Goal: Task Accomplishment & Management: Use online tool/utility

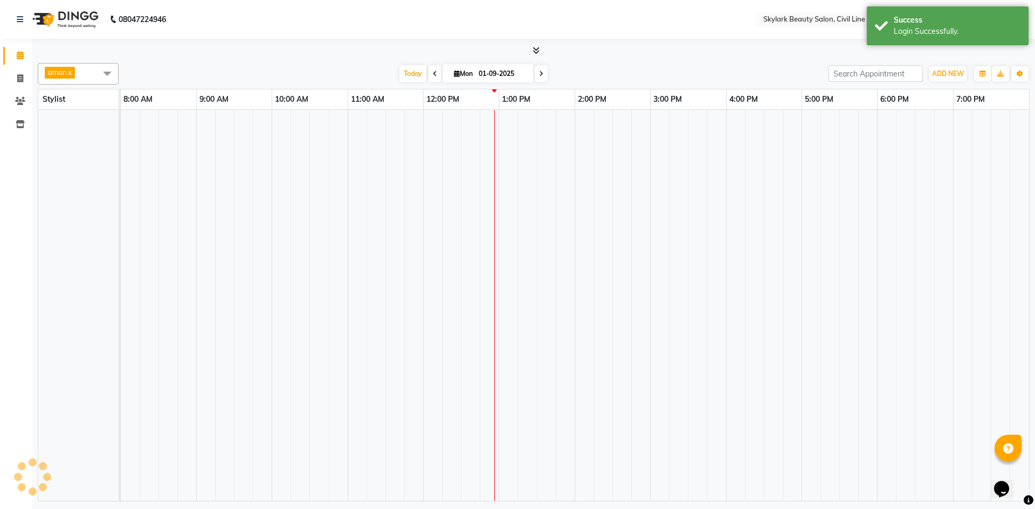
select select "en"
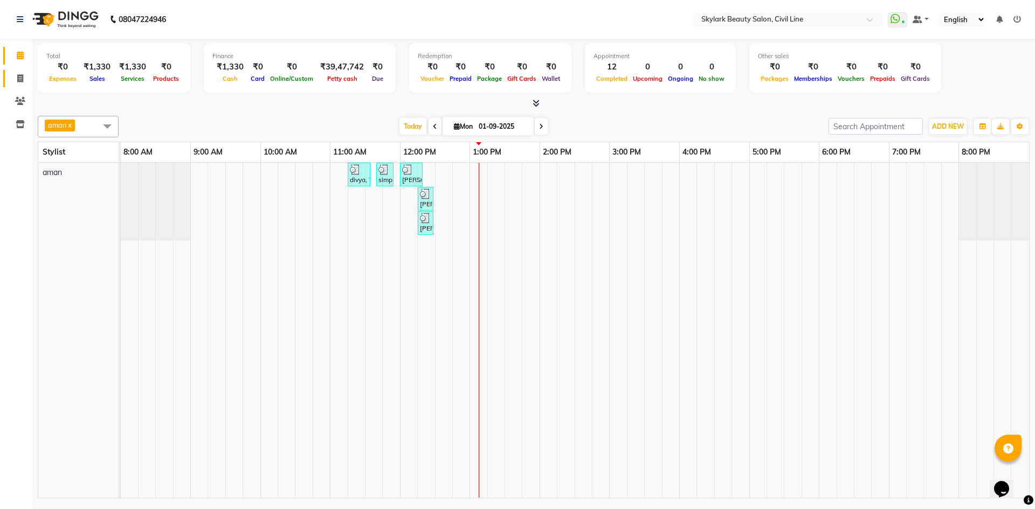
click at [20, 86] on link "Invoice" at bounding box center [16, 79] width 26 height 18
select select "4588"
select select "service"
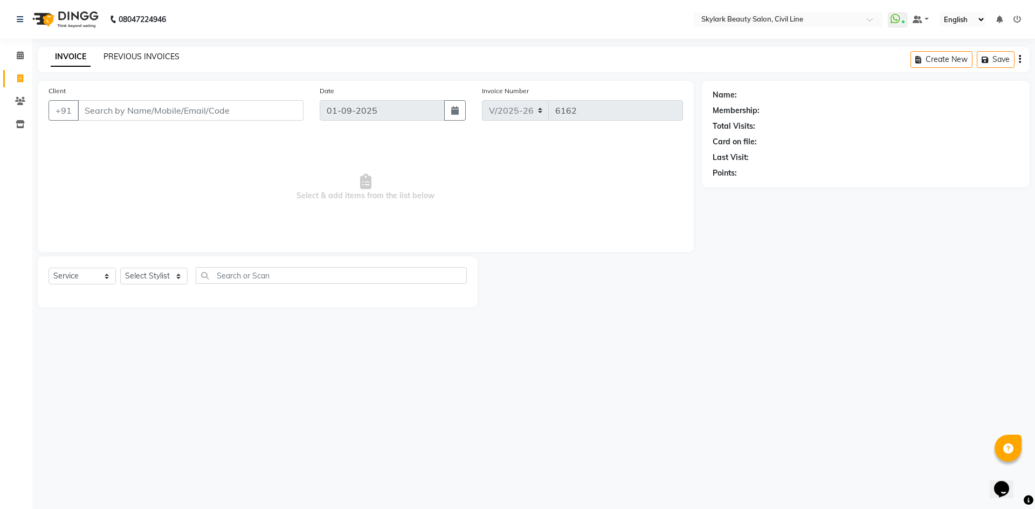
click at [169, 55] on link "PREVIOUS INVOICES" at bounding box center [141, 57] width 76 height 10
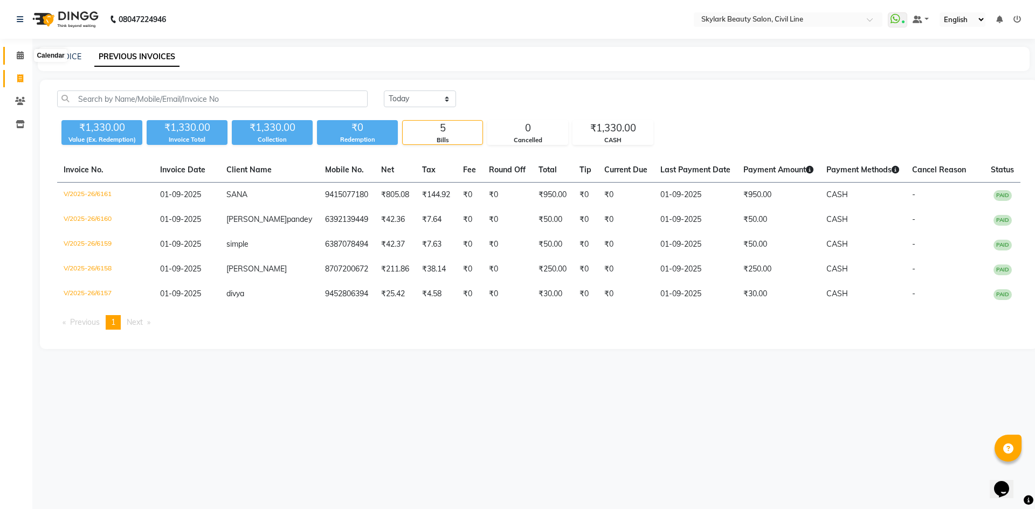
click at [20, 52] on icon at bounding box center [20, 55] width 7 height 8
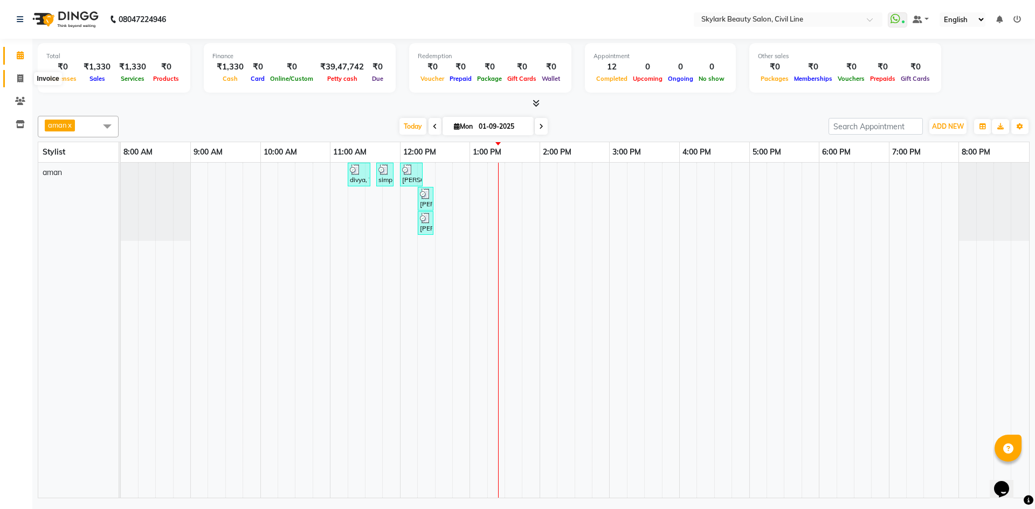
click at [23, 80] on icon at bounding box center [20, 78] width 6 height 8
select select "service"
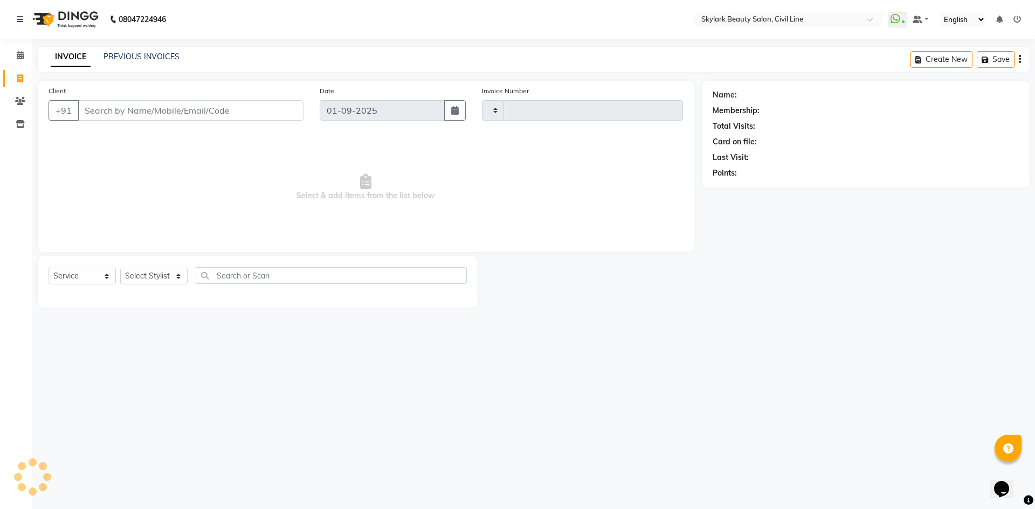
type input "6163"
select select "4588"
click at [129, 61] on div "PREVIOUS INVOICES" at bounding box center [141, 56] width 76 height 11
click at [133, 53] on link "PREVIOUS INVOICES" at bounding box center [141, 57] width 76 height 10
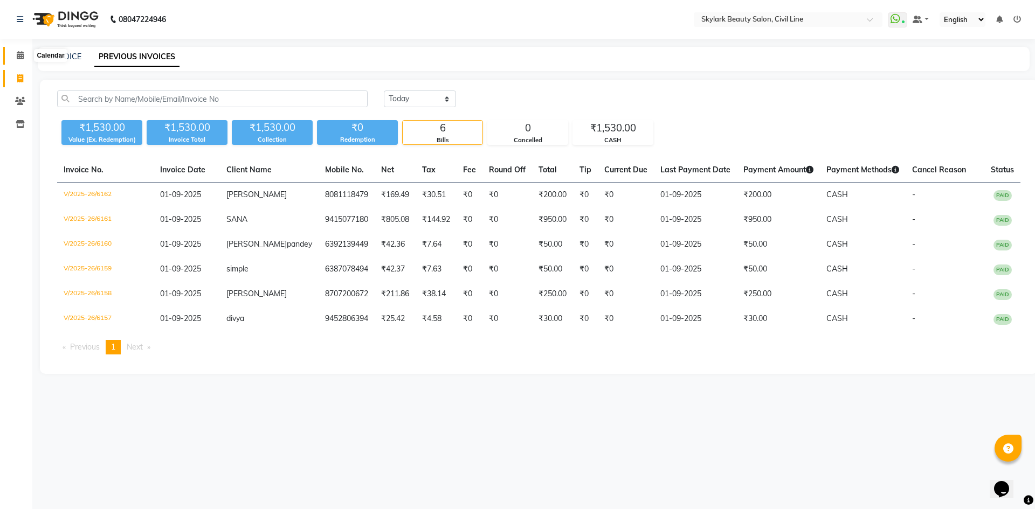
click at [16, 59] on span at bounding box center [20, 56] width 19 height 12
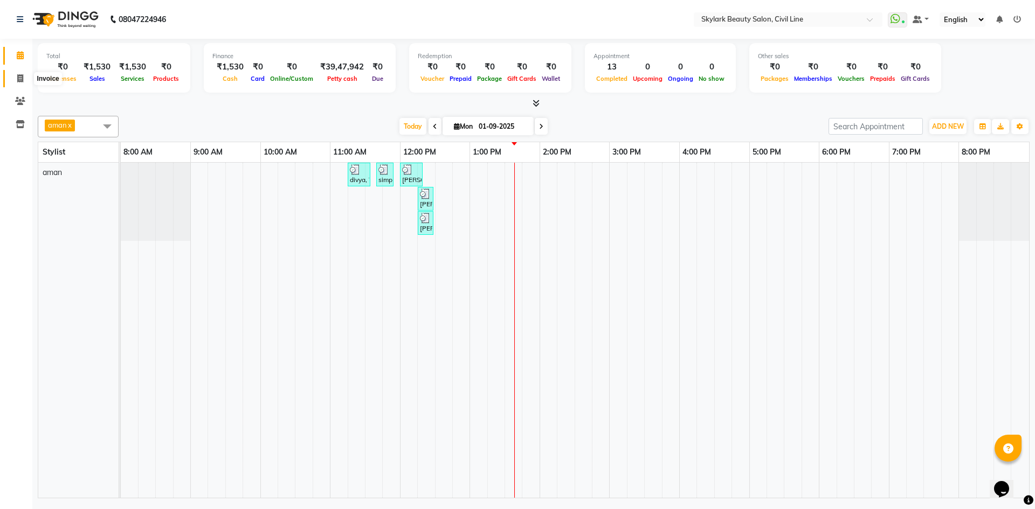
click at [17, 78] on icon at bounding box center [20, 78] width 6 height 8
select select "service"
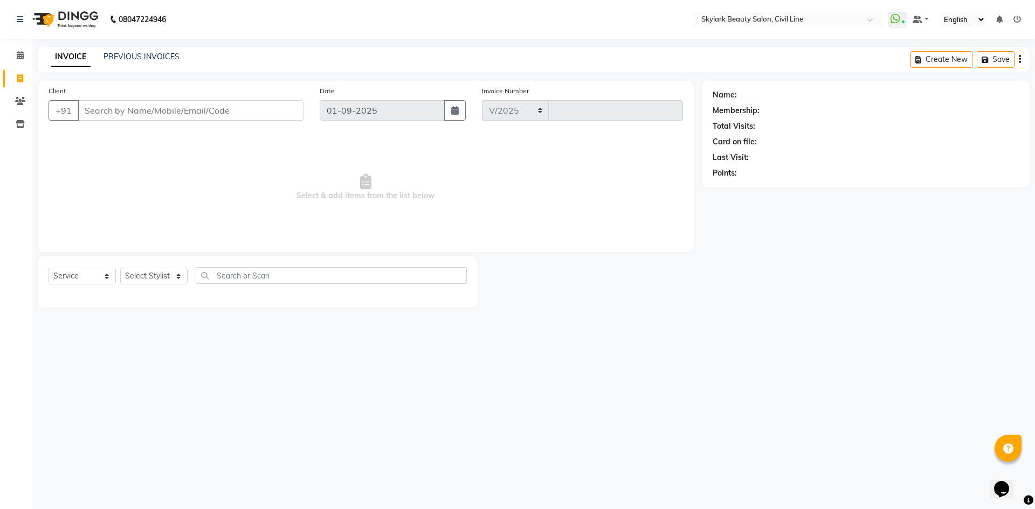
select select "4588"
type input "6163"
click at [74, 288] on div "Select Service Product Membership Package Voucher Prepaid Gift Card Select Styl…" at bounding box center [258, 279] width 418 height 25
click at [79, 277] on select "Select Service Product Membership Package Voucher Prepaid Gift Card" at bounding box center [82, 276] width 67 height 17
select select "V"
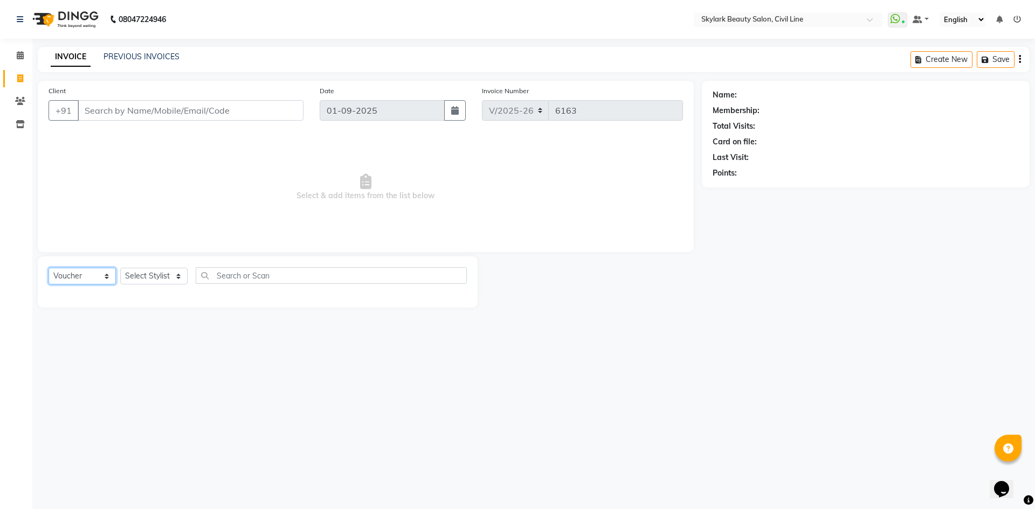
click at [49, 268] on select "Select Service Product Membership Package Voucher Prepaid Gift Card" at bounding box center [82, 276] width 67 height 17
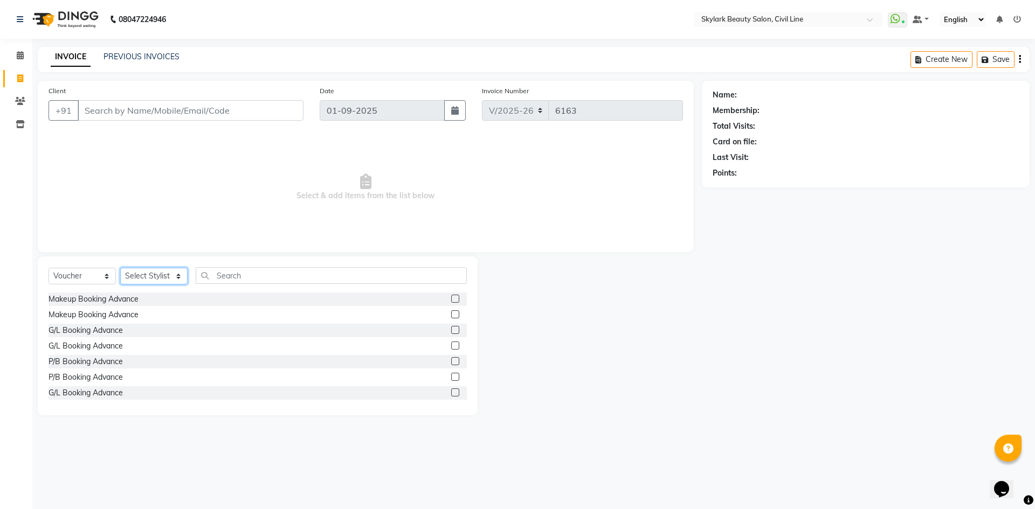
drag, startPoint x: 172, startPoint y: 271, endPoint x: 167, endPoint y: 284, distance: 13.8
click at [172, 271] on select "Select Stylist aman Ankit GAGAN WAHLA GURWINDER SINGH WASU" at bounding box center [153, 276] width 67 height 17
select select "85071"
click at [120, 268] on select "Select Stylist aman Ankit GAGAN WAHLA GURWINDER SINGH WASU" at bounding box center [153, 276] width 67 height 17
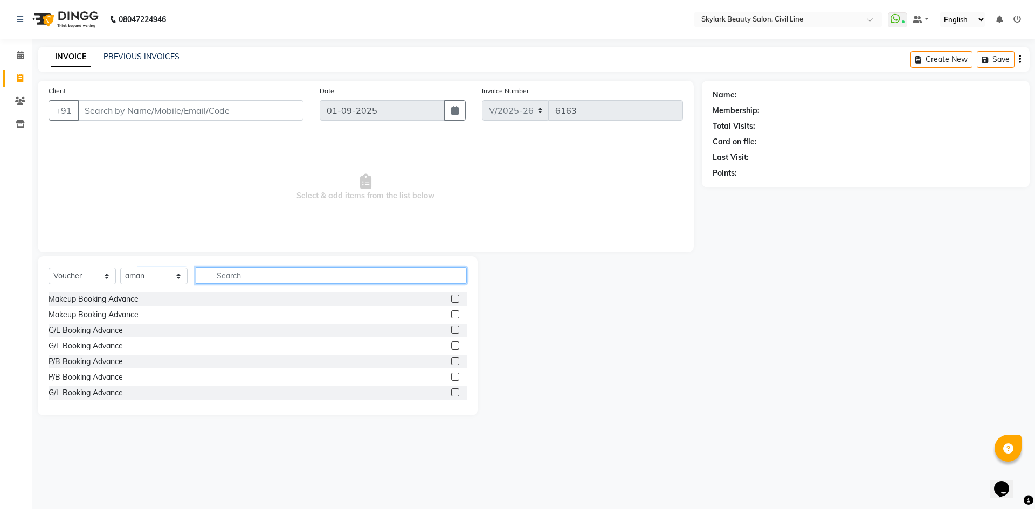
click at [234, 277] on input "text" at bounding box center [331, 275] width 271 height 17
click at [261, 108] on input "Client" at bounding box center [191, 110] width 226 height 20
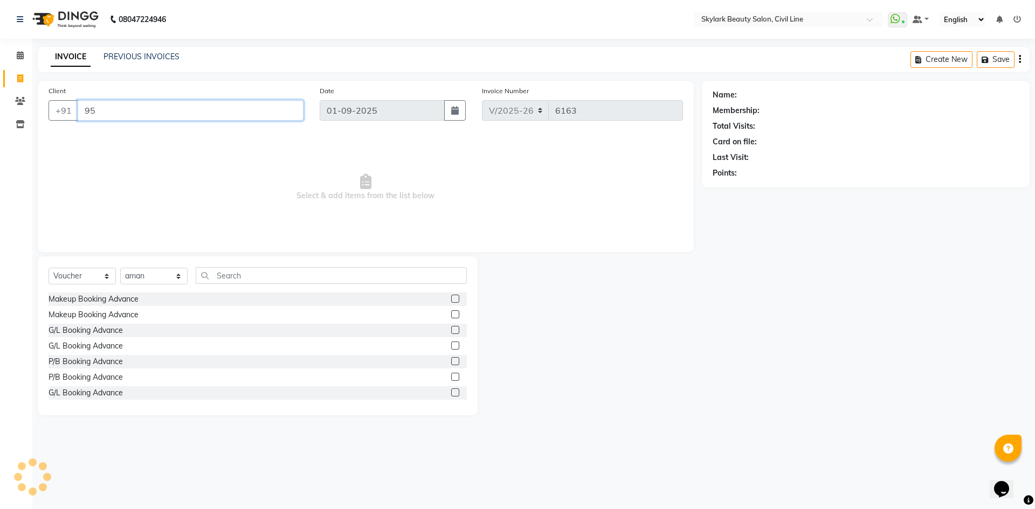
type input "9"
click at [451, 317] on label at bounding box center [455, 314] width 8 height 8
click at [451, 317] on input "checkbox" at bounding box center [454, 315] width 7 height 7
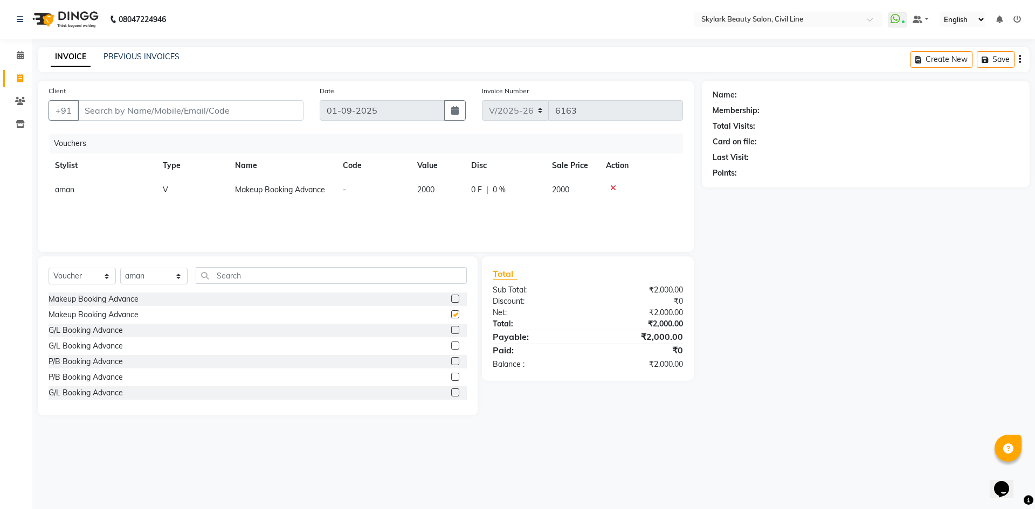
click at [441, 293] on div "Makeup Booking Advance" at bounding box center [258, 299] width 418 height 13
checkbox input "false"
click at [451, 295] on label at bounding box center [455, 299] width 8 height 8
click at [451, 296] on input "checkbox" at bounding box center [454, 299] width 7 height 7
checkbox input "false"
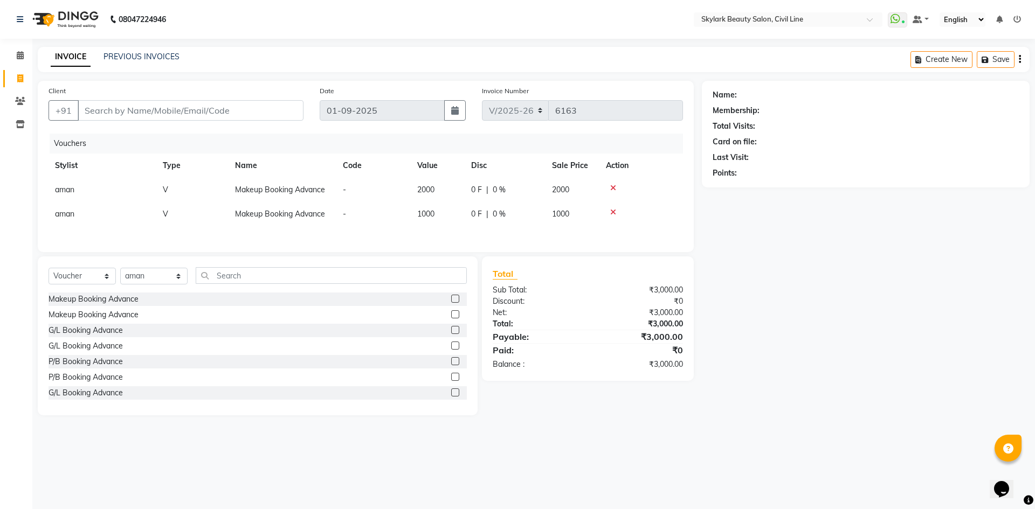
click at [611, 188] on icon at bounding box center [613, 188] width 6 height 8
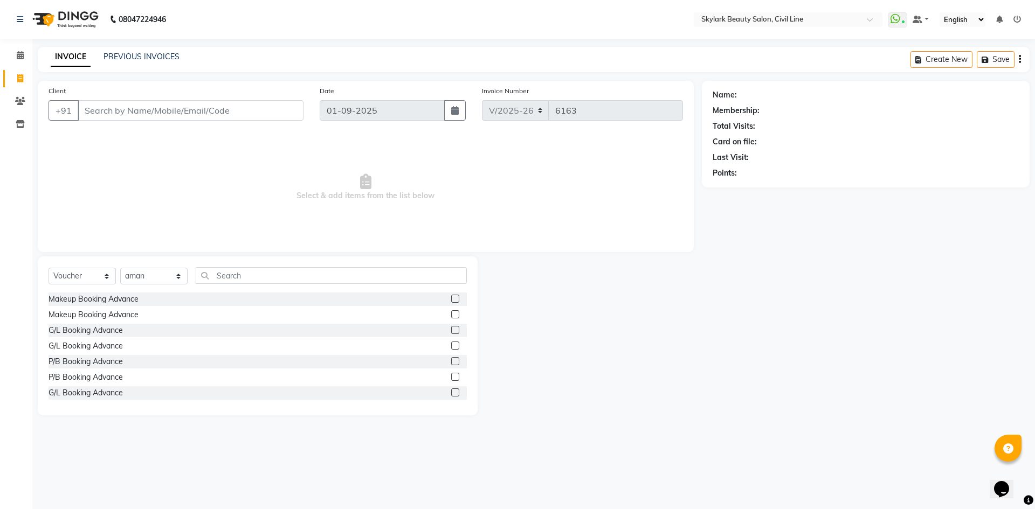
click at [611, 188] on span "Select & add items from the list below" at bounding box center [366, 188] width 634 height 108
click at [417, 165] on span "Select & add items from the list below" at bounding box center [366, 188] width 634 height 108
click at [440, 344] on div "G/L Booking Advance" at bounding box center [258, 346] width 418 height 13
click at [451, 346] on label at bounding box center [455, 346] width 8 height 8
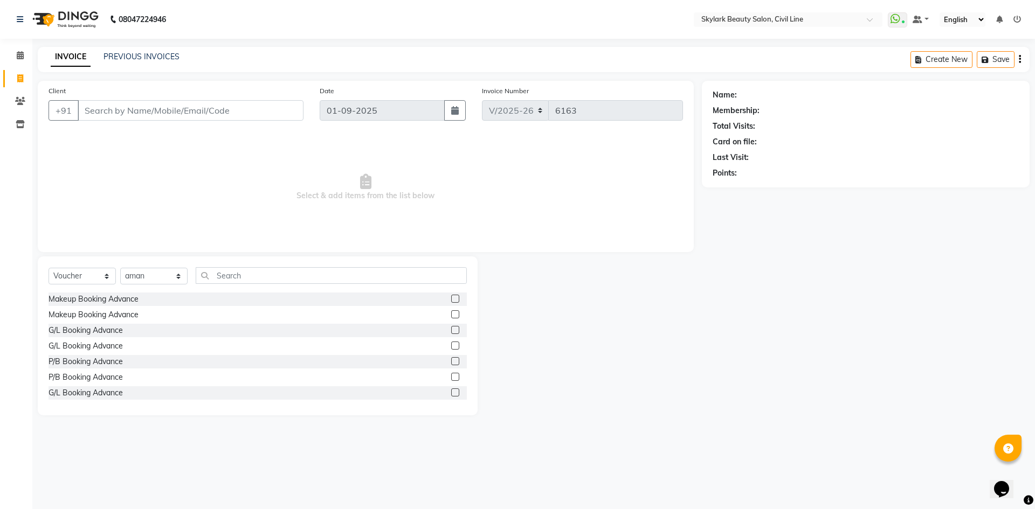
click at [451, 346] on input "checkbox" at bounding box center [454, 346] width 7 height 7
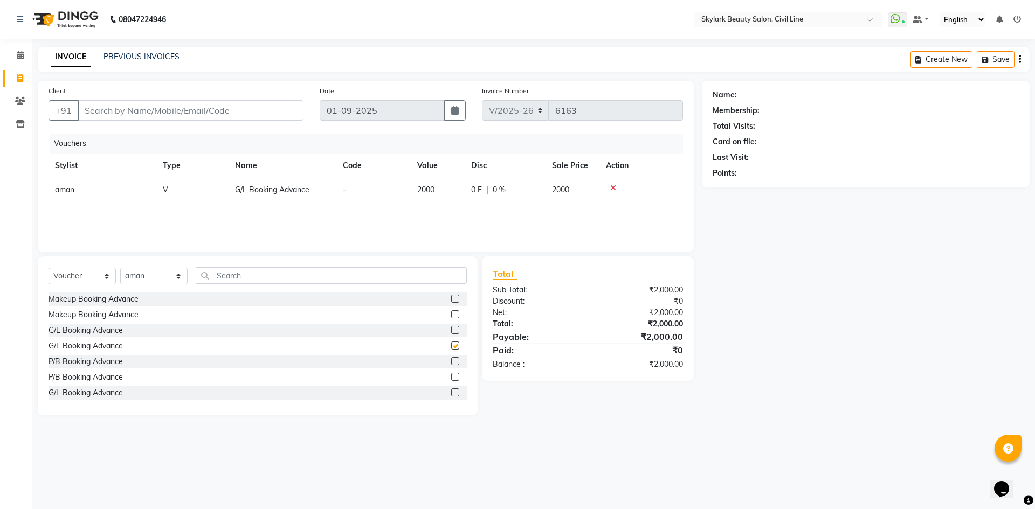
checkbox input "false"
click at [614, 184] on div at bounding box center [641, 188] width 71 height 8
click at [610, 191] on icon at bounding box center [613, 188] width 6 height 8
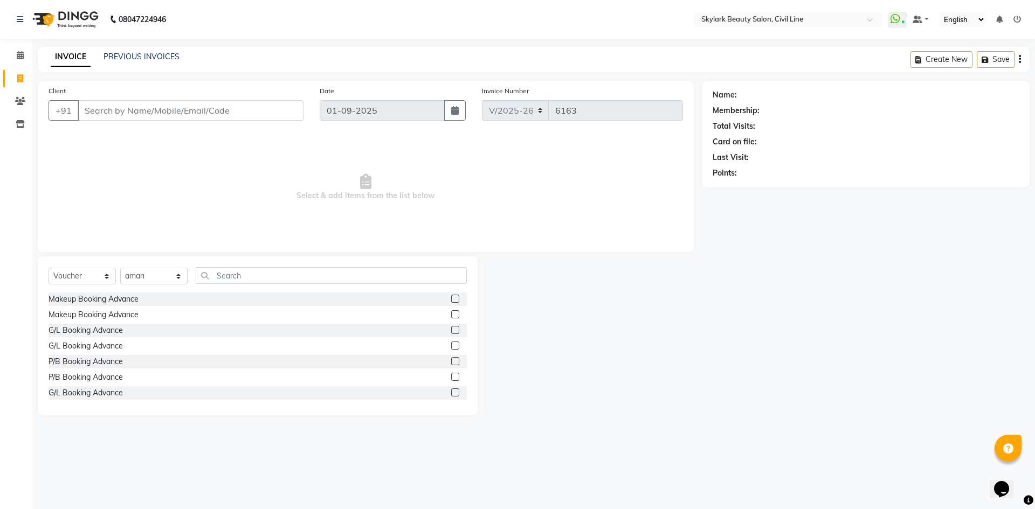
click at [609, 191] on span "Select & add items from the list below" at bounding box center [366, 188] width 634 height 108
click at [21, 56] on icon at bounding box center [20, 55] width 7 height 8
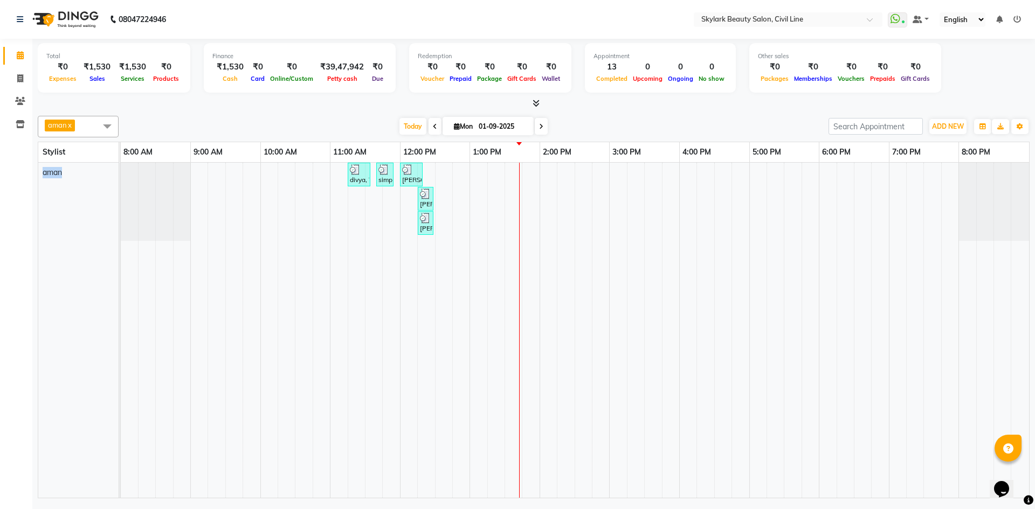
drag, startPoint x: 38, startPoint y: 396, endPoint x: 129, endPoint y: 403, distance: 91.9
click at [129, 403] on table "Stylist 8:00 AM 9:00 AM 10:00 AM 11:00 AM 12:00 PM 1:00 PM 2:00 PM 3:00 PM 4:00…" at bounding box center [534, 320] width 992 height 357
click at [108, 363] on div "aman" at bounding box center [82, 330] width 88 height 335
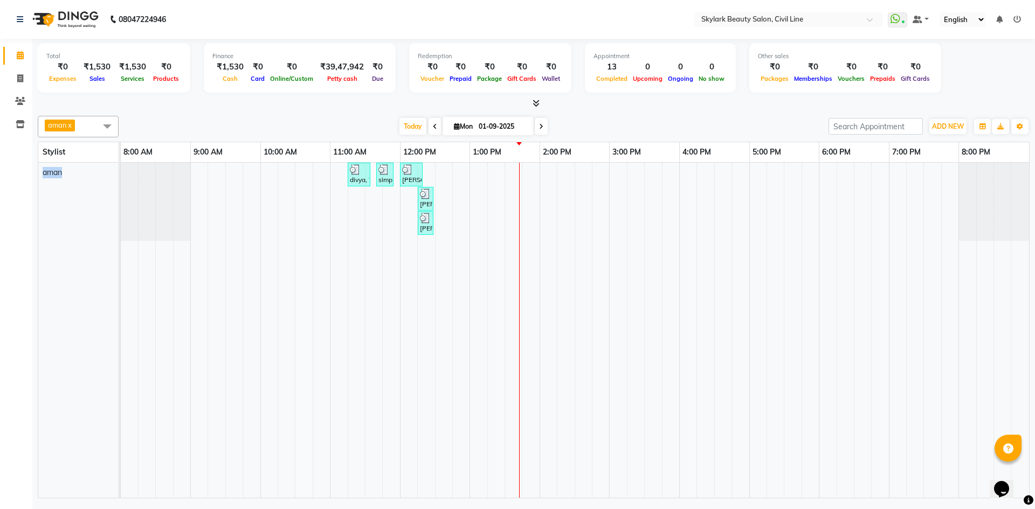
click at [108, 363] on div "aman" at bounding box center [82, 330] width 88 height 335
drag, startPoint x: 60, startPoint y: 259, endPoint x: 78, endPoint y: 238, distance: 26.8
click at [78, 238] on div "aman" at bounding box center [78, 202] width 80 height 78
click at [248, 82] on div "Card" at bounding box center [257, 78] width 19 height 11
drag, startPoint x: 241, startPoint y: 109, endPoint x: 164, endPoint y: 100, distance: 78.2
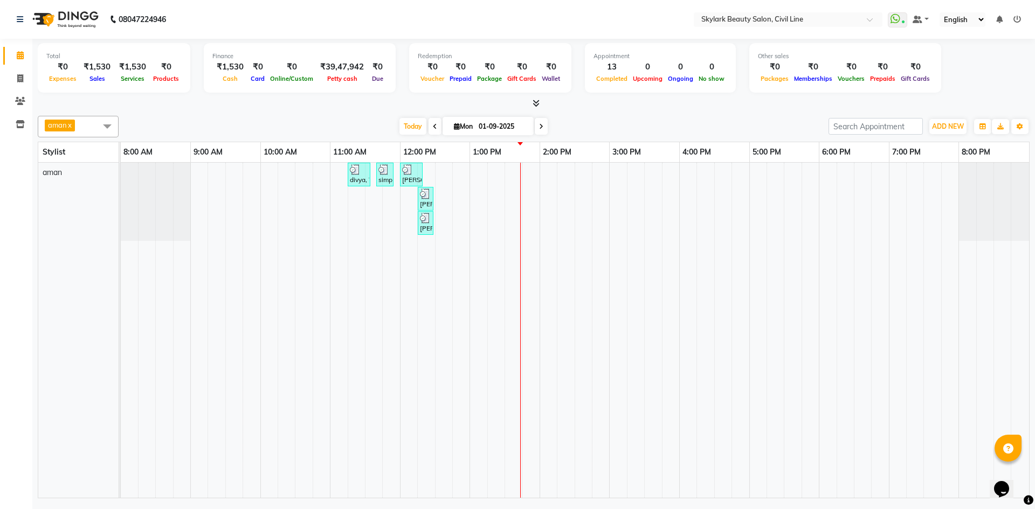
click at [164, 100] on div at bounding box center [534, 103] width 992 height 11
click at [25, 76] on span at bounding box center [20, 79] width 19 height 12
select select "service"
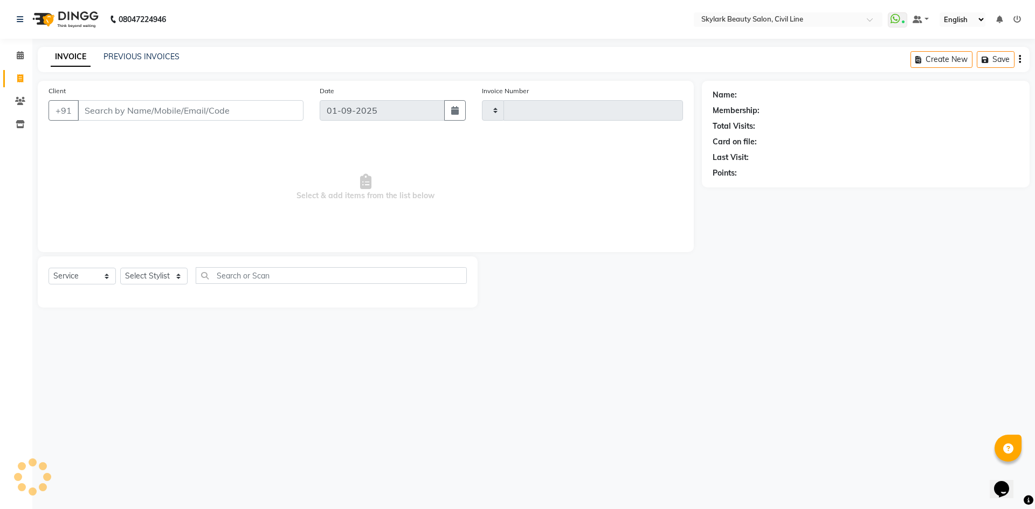
type input "6163"
select select "4588"
click at [188, 117] on input "Client" at bounding box center [191, 110] width 226 height 20
type input "5"
type input "9540484835"
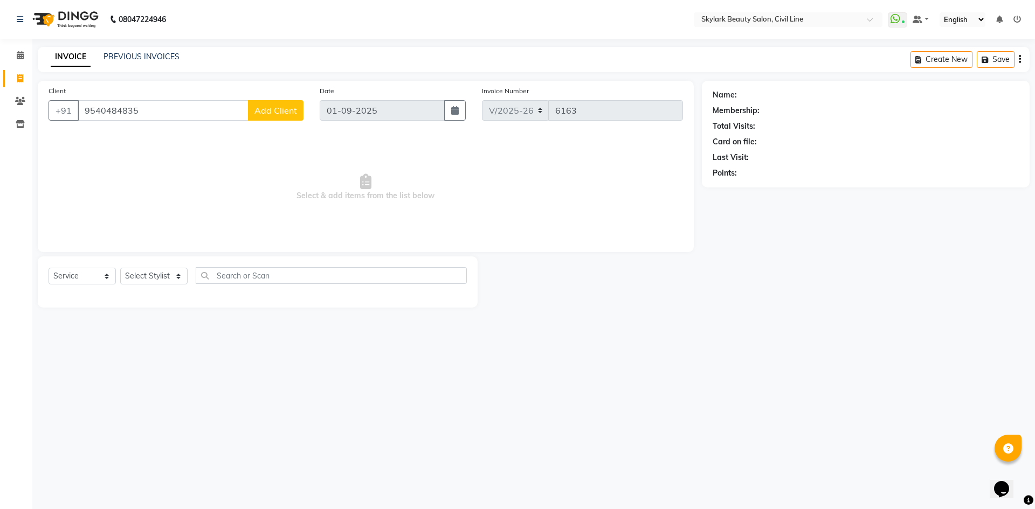
click at [280, 113] on span "Add Client" at bounding box center [275, 110] width 43 height 11
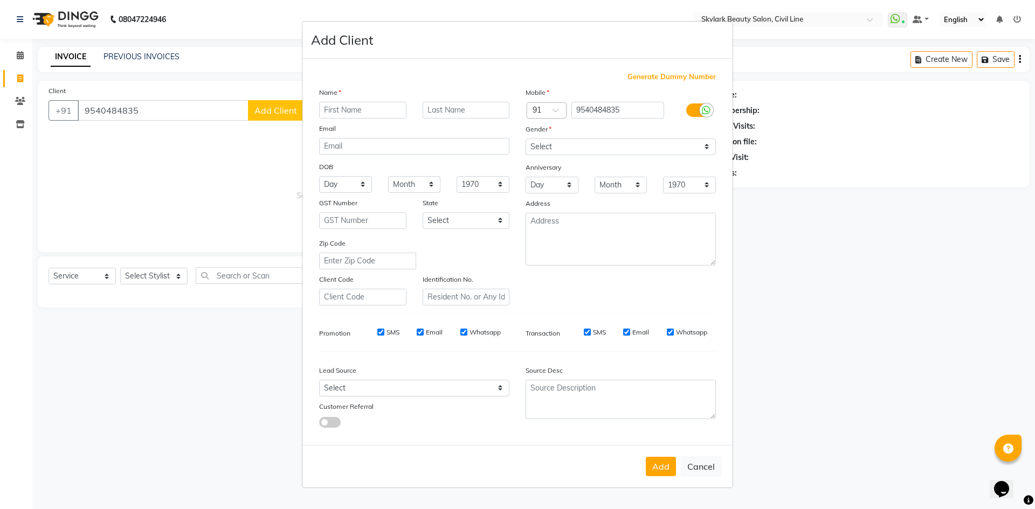
click at [379, 108] on input "text" at bounding box center [362, 110] width 87 height 17
type input "kavita"
click at [561, 145] on select "Select Male Female Other Prefer Not To Say" at bounding box center [621, 147] width 190 height 17
select select "female"
click at [526, 139] on select "Select Male Female Other Prefer Not To Say" at bounding box center [621, 147] width 190 height 17
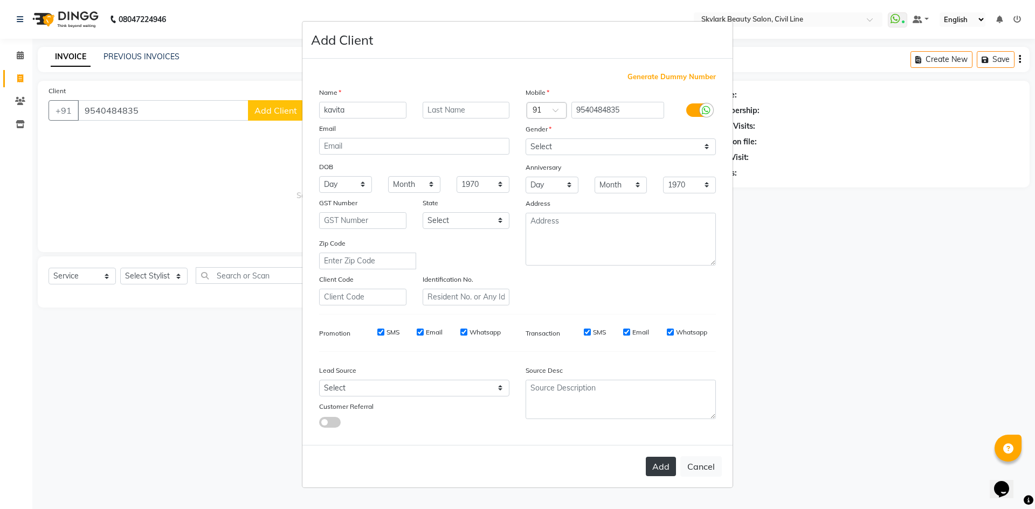
click at [656, 472] on button "Add" at bounding box center [661, 466] width 30 height 19
select select
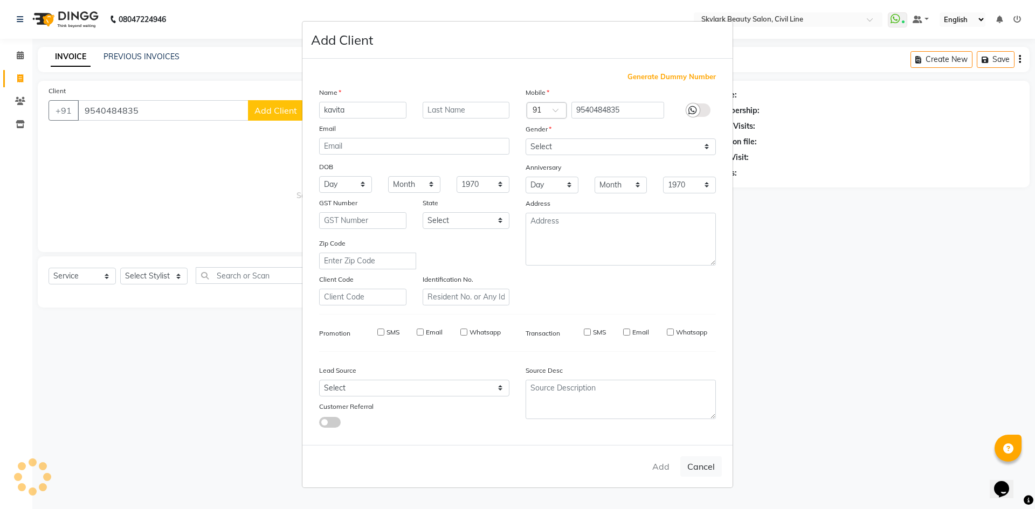
select select
checkbox input "false"
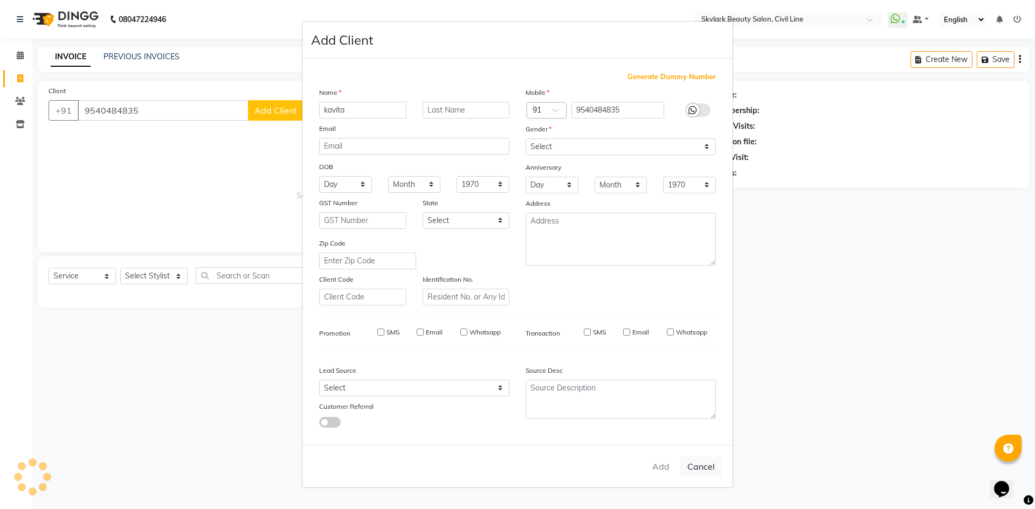
checkbox input "false"
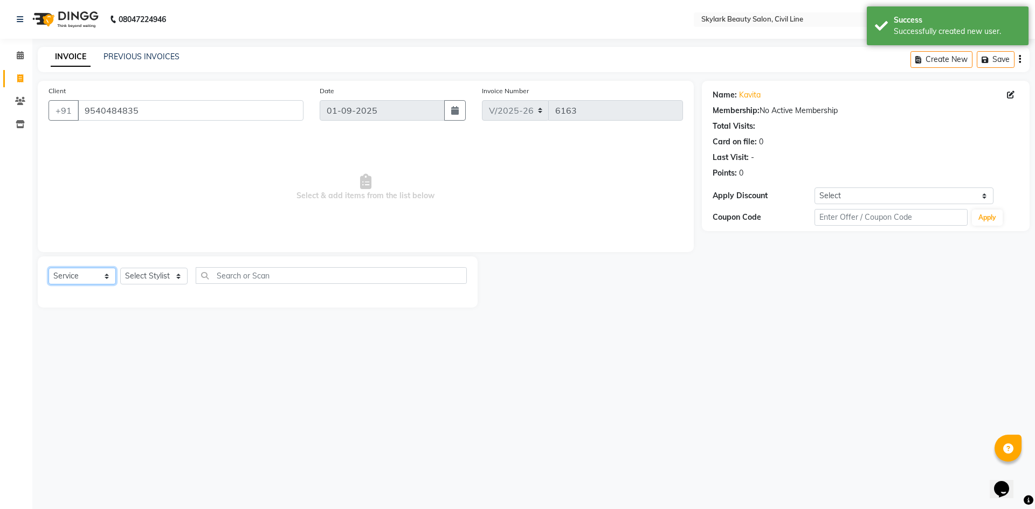
click at [95, 278] on select "Select Service Product Membership Package Voucher Prepaid Gift Card" at bounding box center [82, 276] width 67 height 17
select select "V"
click at [49, 268] on select "Select Service Product Membership Package Voucher Prepaid Gift Card" at bounding box center [82, 276] width 67 height 17
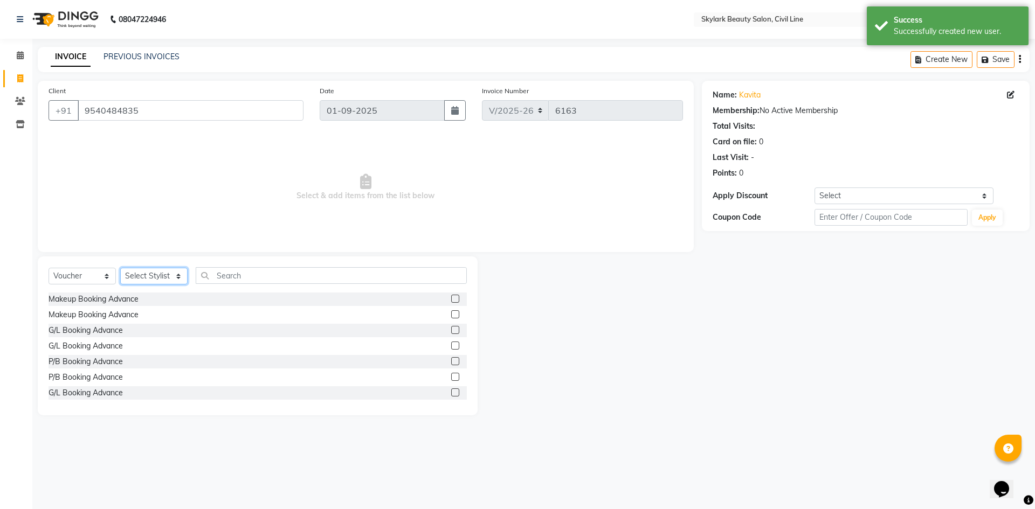
click at [175, 275] on select "Select Stylist aman Ankit GAGAN WAHLA GURWINDER SINGH WASU" at bounding box center [153, 276] width 67 height 17
select select "85071"
click at [120, 268] on select "Select Stylist aman Ankit GAGAN WAHLA GURWINDER SINGH WASU" at bounding box center [153, 276] width 67 height 17
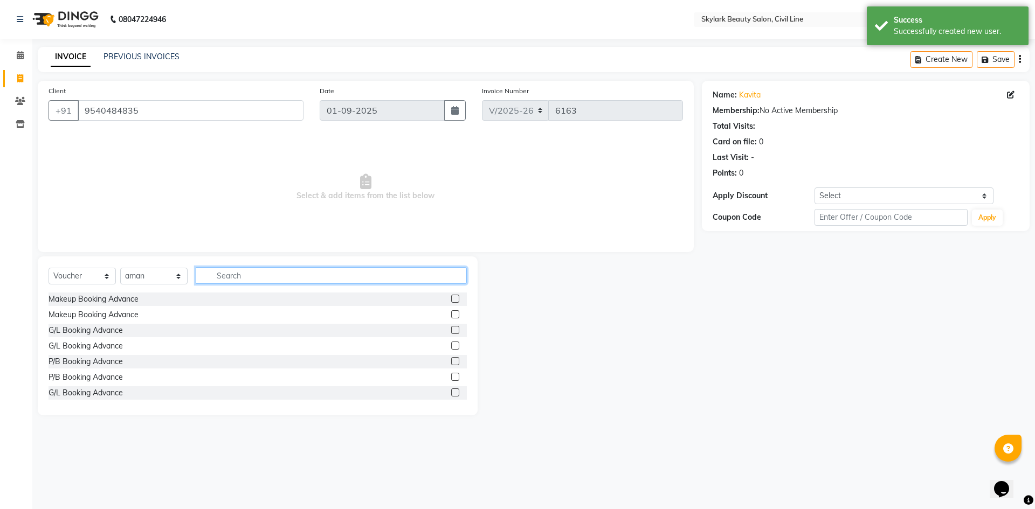
click at [271, 271] on input "text" at bounding box center [331, 275] width 271 height 17
click at [451, 298] on label at bounding box center [455, 299] width 8 height 8
click at [451, 298] on input "checkbox" at bounding box center [454, 299] width 7 height 7
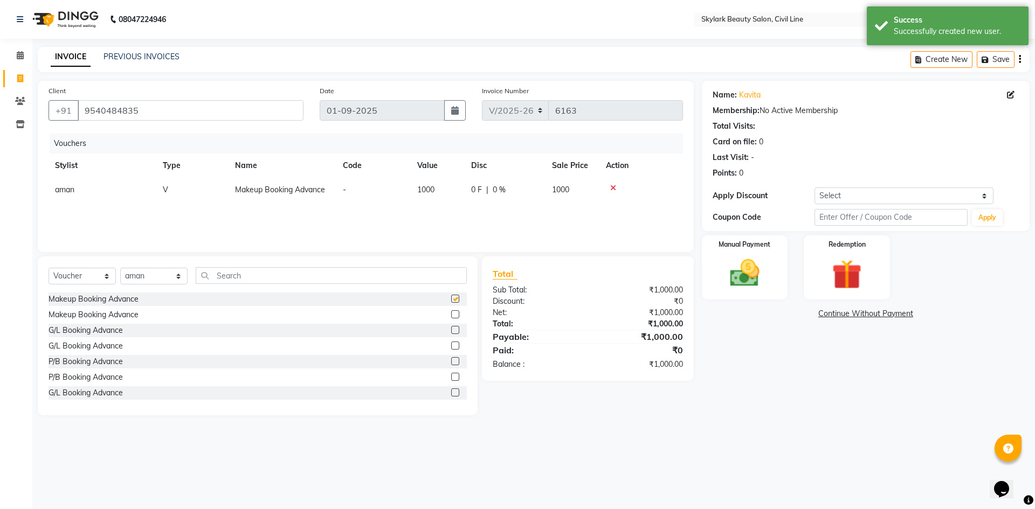
checkbox input "false"
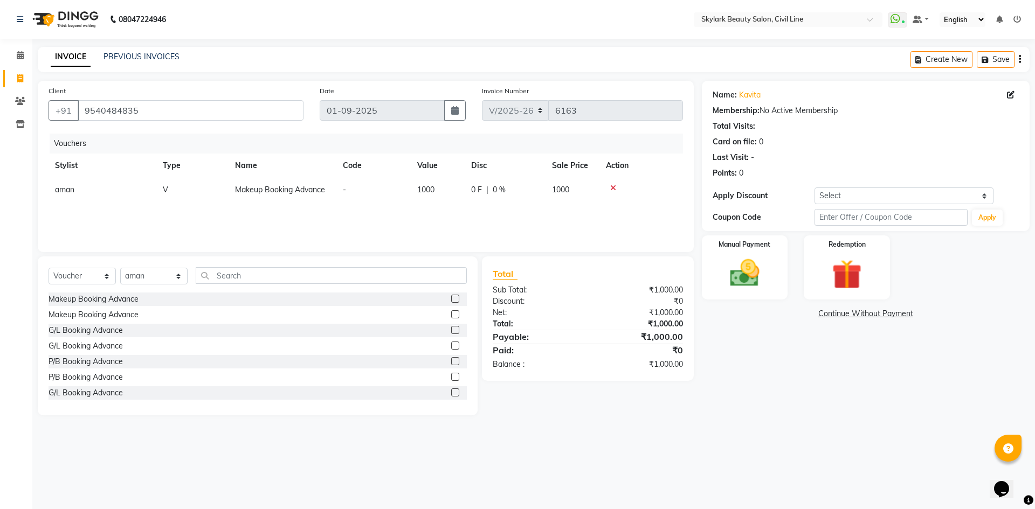
click at [356, 229] on div "Vouchers Stylist Type Name Code Value Disc Sale Price Action aman V Makeup Book…" at bounding box center [366, 188] width 634 height 108
click at [745, 275] on img at bounding box center [745, 274] width 50 height 36
click at [847, 316] on span "GPay" at bounding box center [845, 314] width 22 height 12
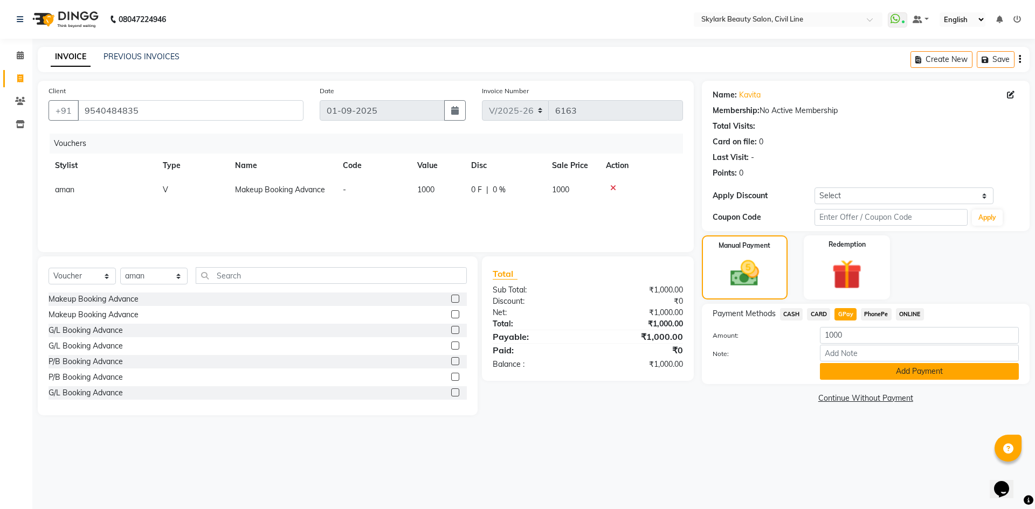
click at [859, 367] on button "Add Payment" at bounding box center [919, 371] width 199 height 17
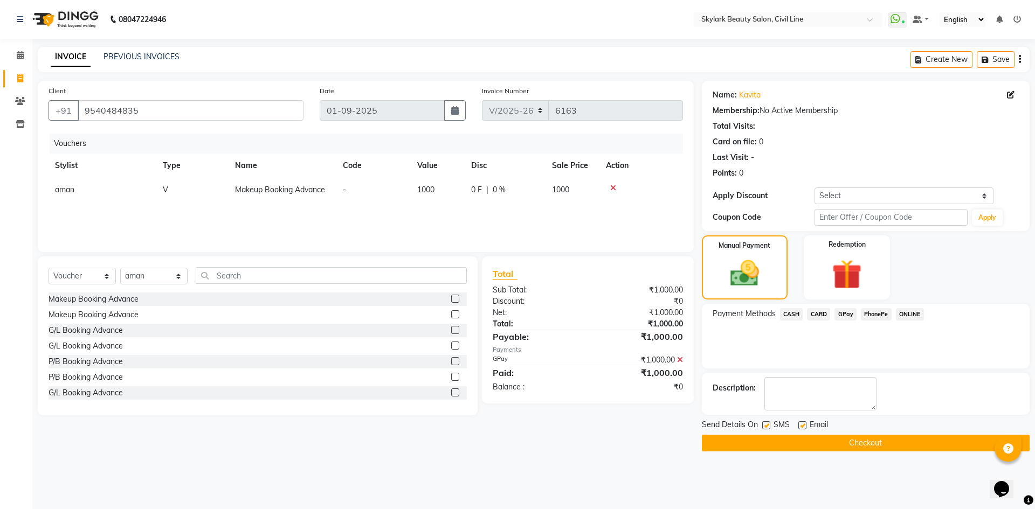
click at [873, 444] on button "Checkout" at bounding box center [866, 443] width 328 height 17
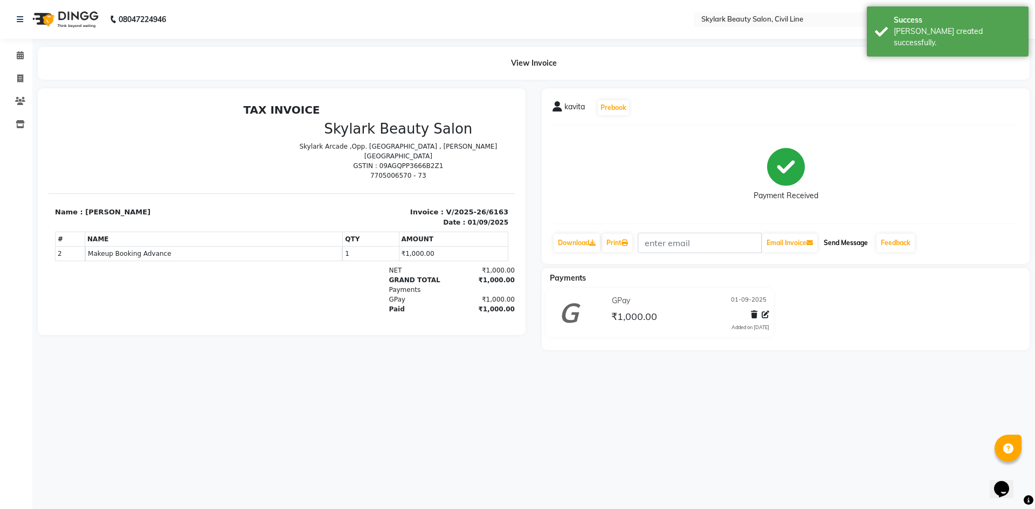
click at [847, 244] on button "Send Message" at bounding box center [845, 243] width 53 height 18
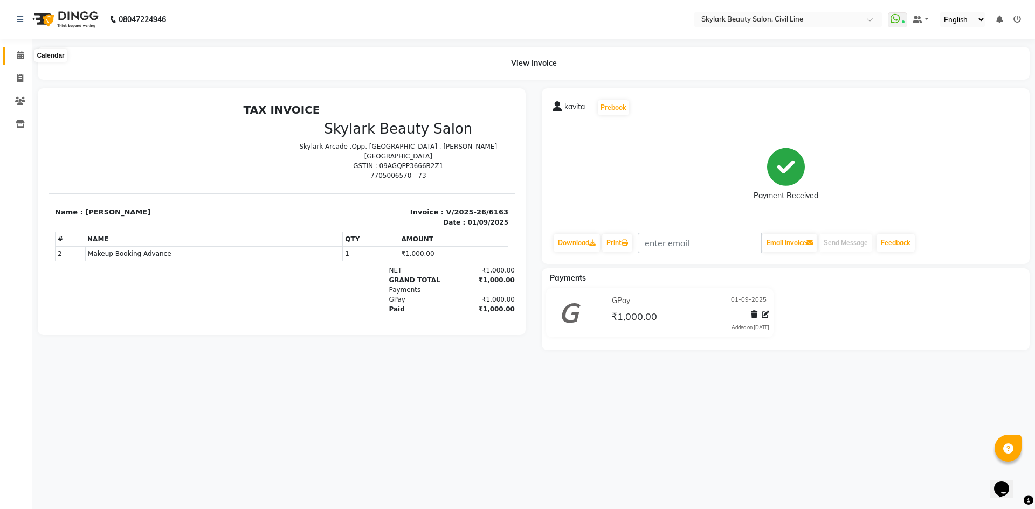
click at [18, 58] on icon at bounding box center [20, 55] width 7 height 8
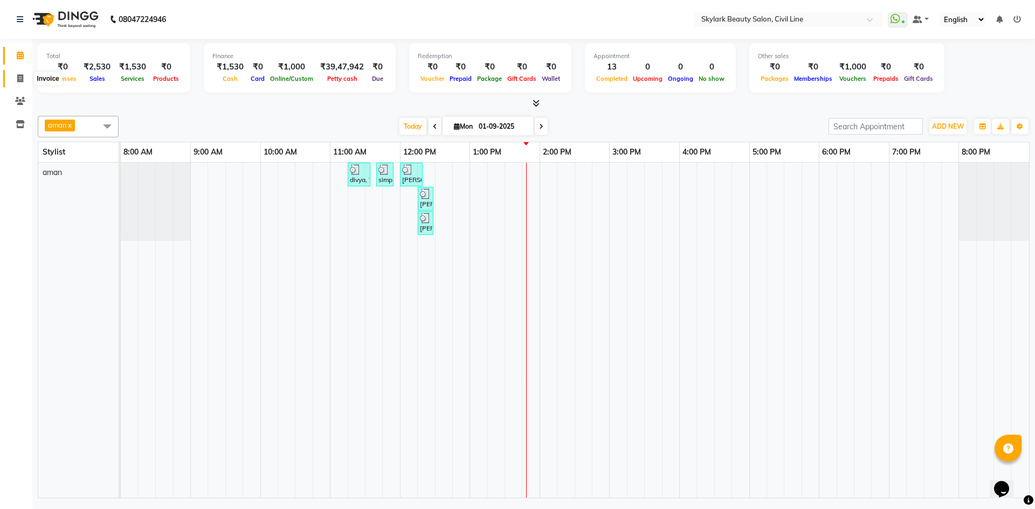
click at [20, 82] on icon at bounding box center [20, 78] width 6 height 8
select select "service"
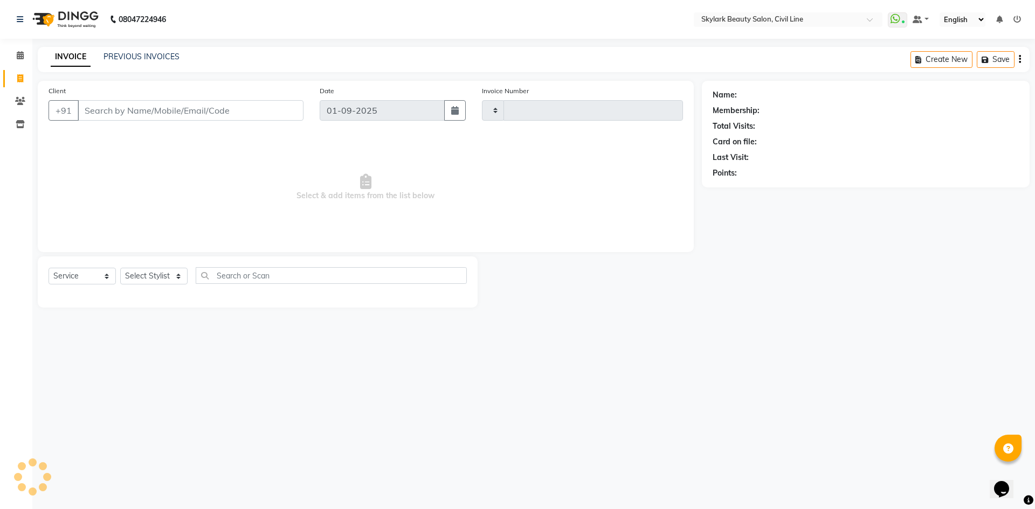
type input "6164"
select select "4588"
click at [157, 41] on div "08047224946 Select Location × Skylark Beauty Salon, Civil Line WhatsApp Status …" at bounding box center [517, 254] width 1035 height 509
click at [155, 53] on link "PREVIOUS INVOICES" at bounding box center [141, 57] width 76 height 10
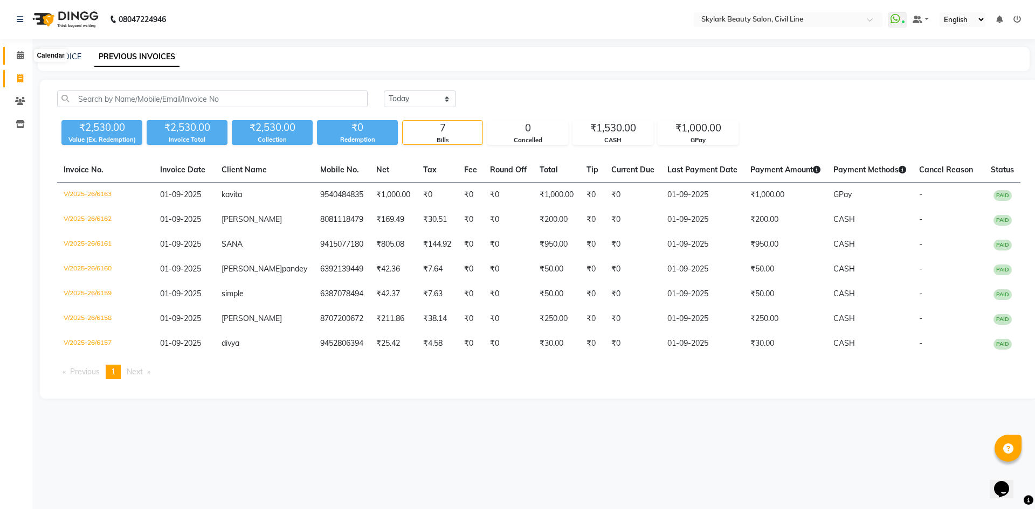
click at [19, 54] on icon at bounding box center [20, 55] width 7 height 8
